Goal: Task Accomplishment & Management: Use online tool/utility

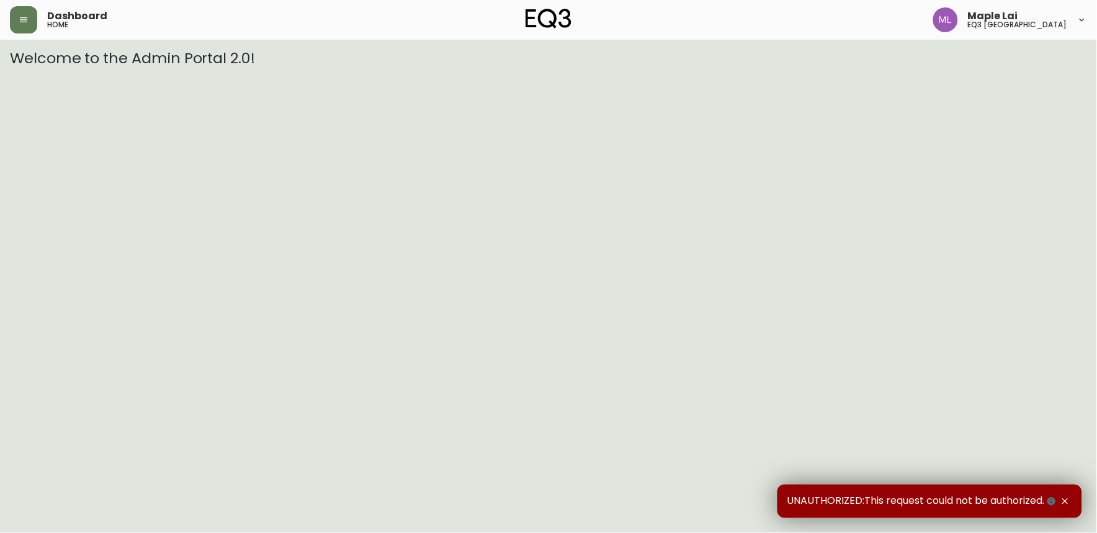
drag, startPoint x: 1069, startPoint y: 494, endPoint x: 1032, endPoint y: 509, distance: 39.5
click at [1064, 497] on div "UNAUTHORIZED:This request could not be authorized." at bounding box center [929, 501] width 305 height 33
click at [1067, 500] on icon "button" at bounding box center [1065, 502] width 6 height 6
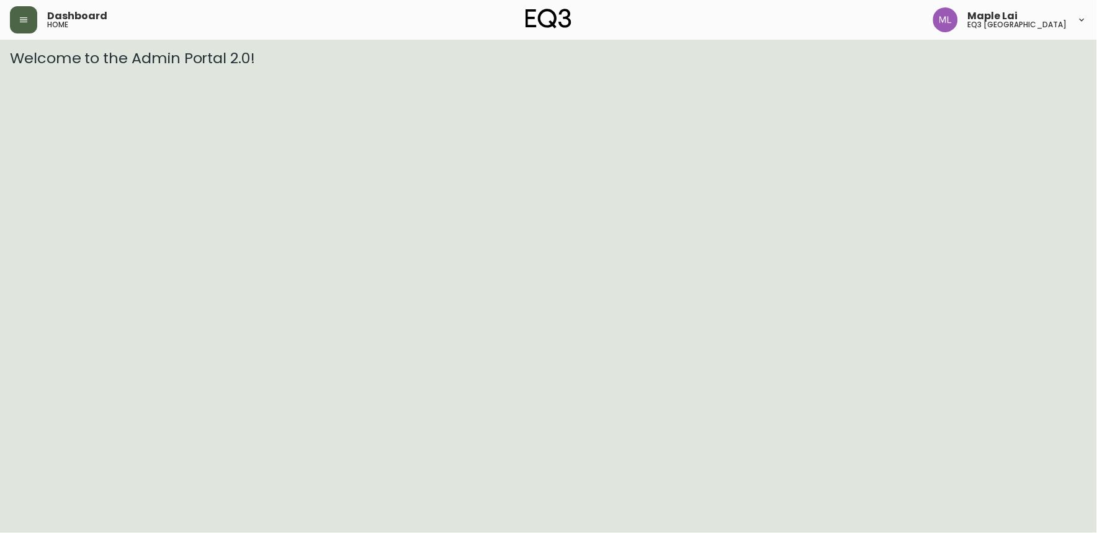
drag, startPoint x: 19, startPoint y: 19, endPoint x: 19, endPoint y: 6, distance: 12.4
click at [19, 17] on icon "button" at bounding box center [24, 20] width 10 height 10
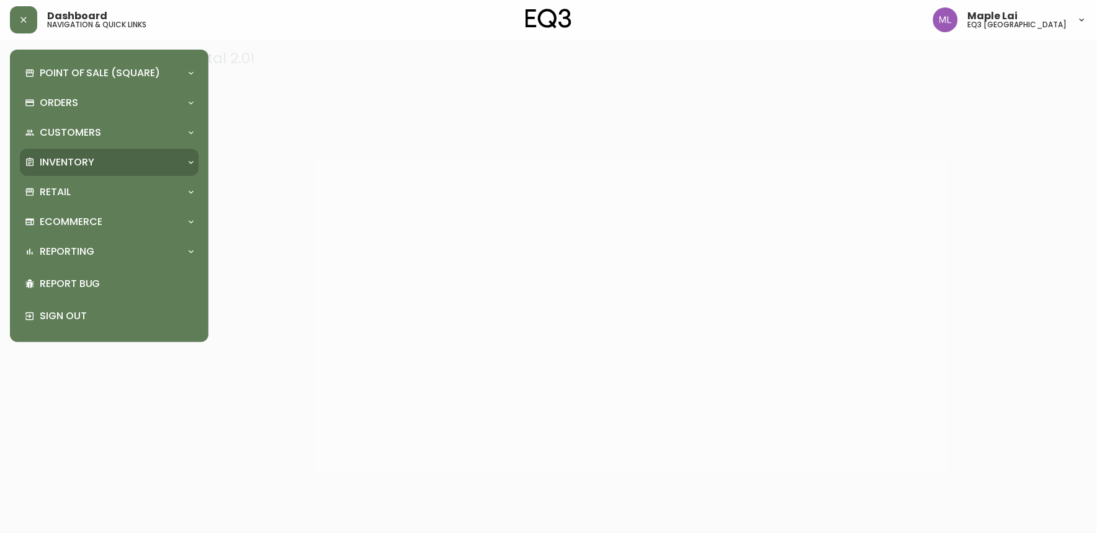
click at [87, 151] on div "Inventory" at bounding box center [109, 162] width 179 height 27
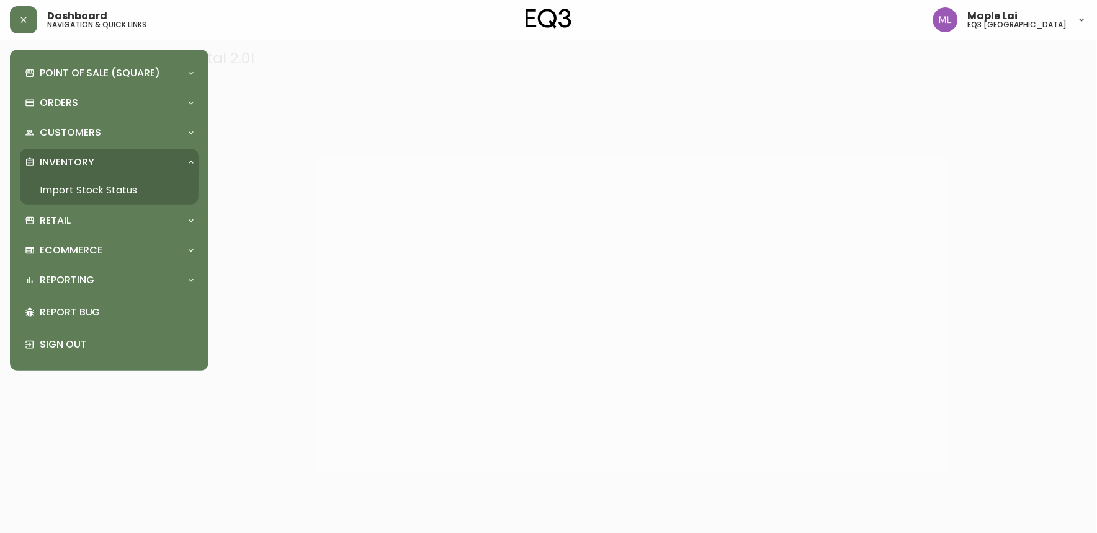
drag, startPoint x: 96, startPoint y: 195, endPoint x: 217, endPoint y: 76, distance: 170.6
click at [96, 195] on link "Import Stock Status" at bounding box center [109, 190] width 179 height 29
